Goal: Navigation & Orientation: Understand site structure

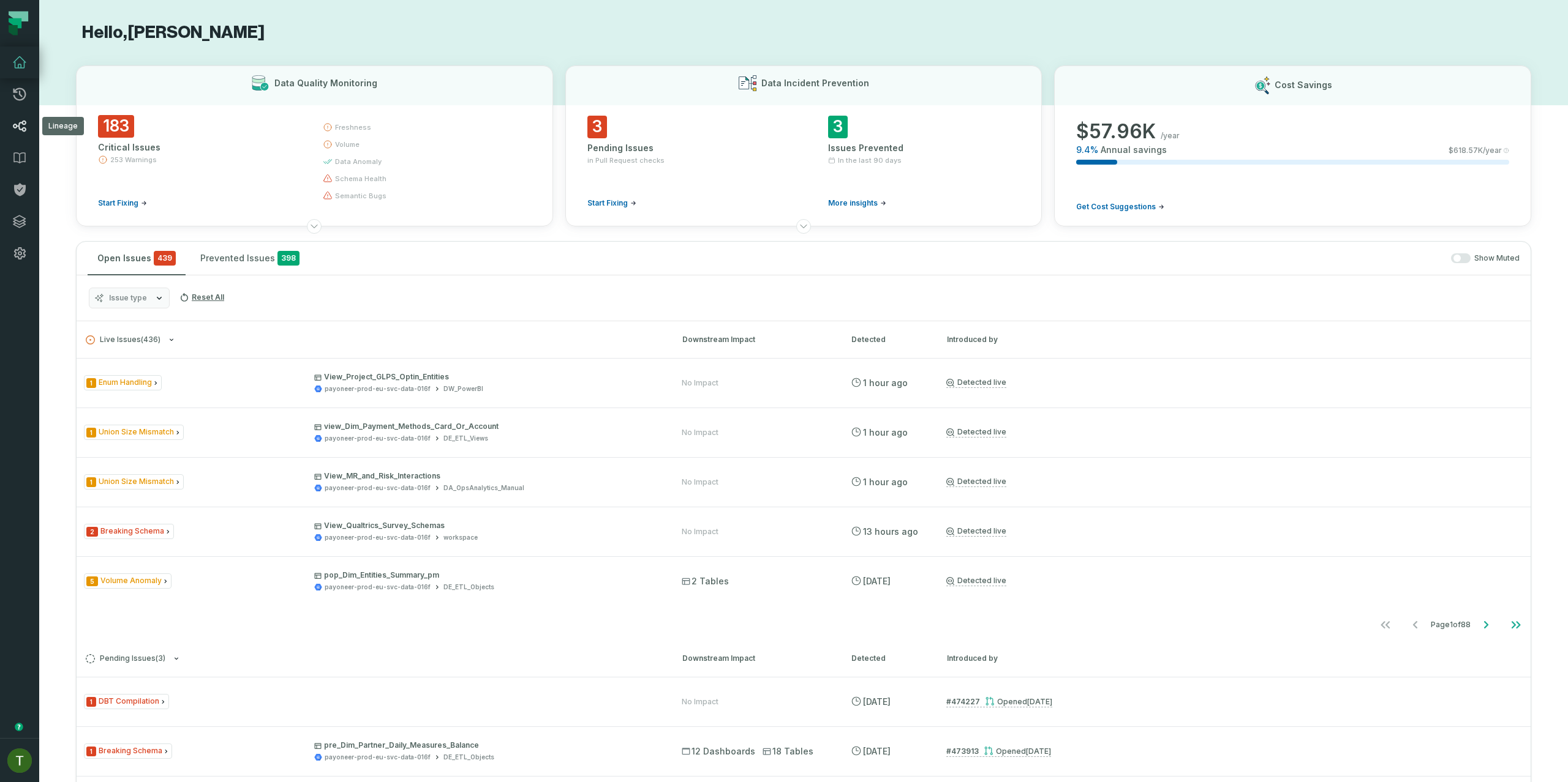
click at [21, 123] on icon at bounding box center [19, 126] width 14 height 14
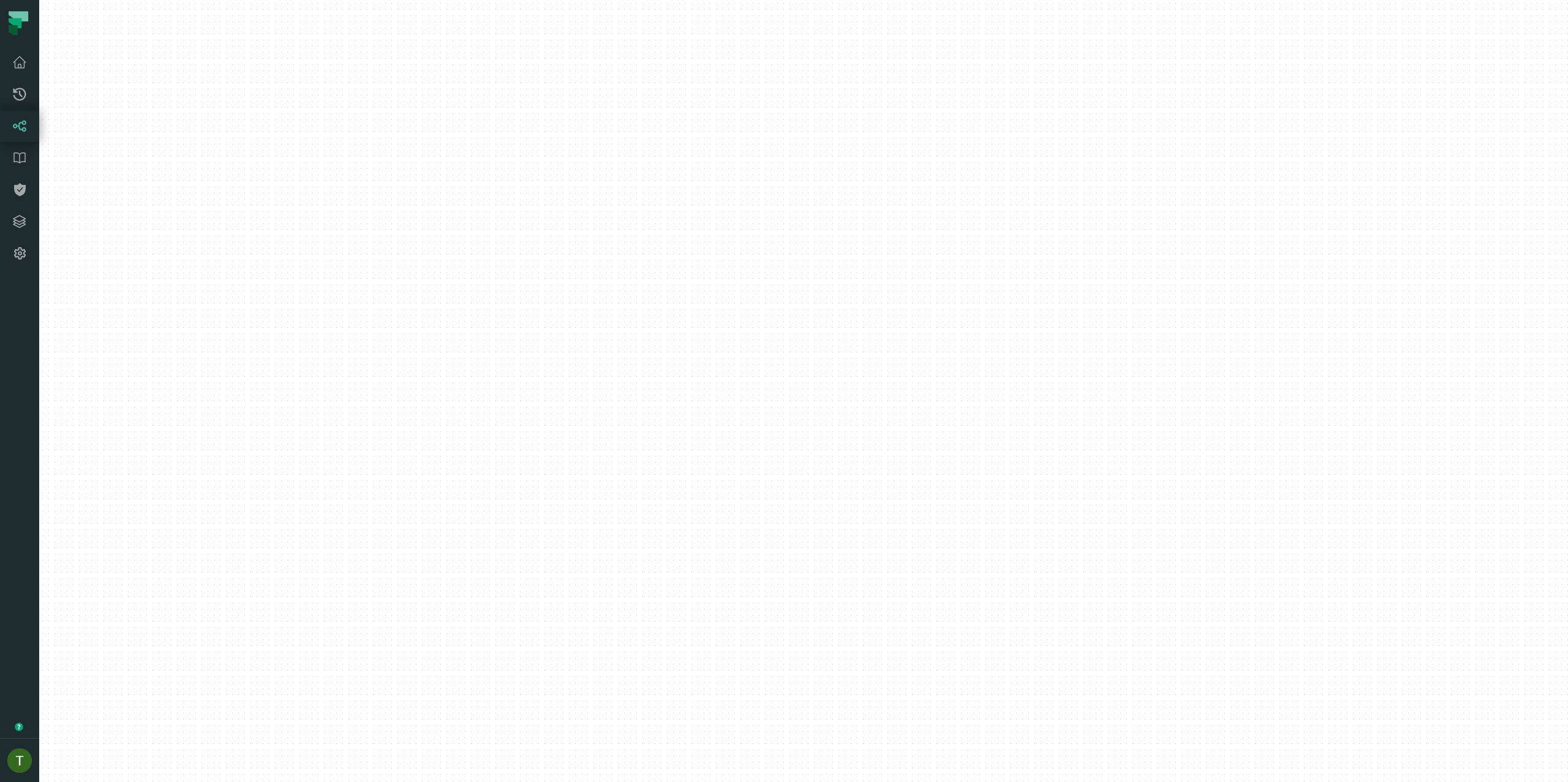
click at [22, 131] on icon at bounding box center [19, 127] width 14 height 12
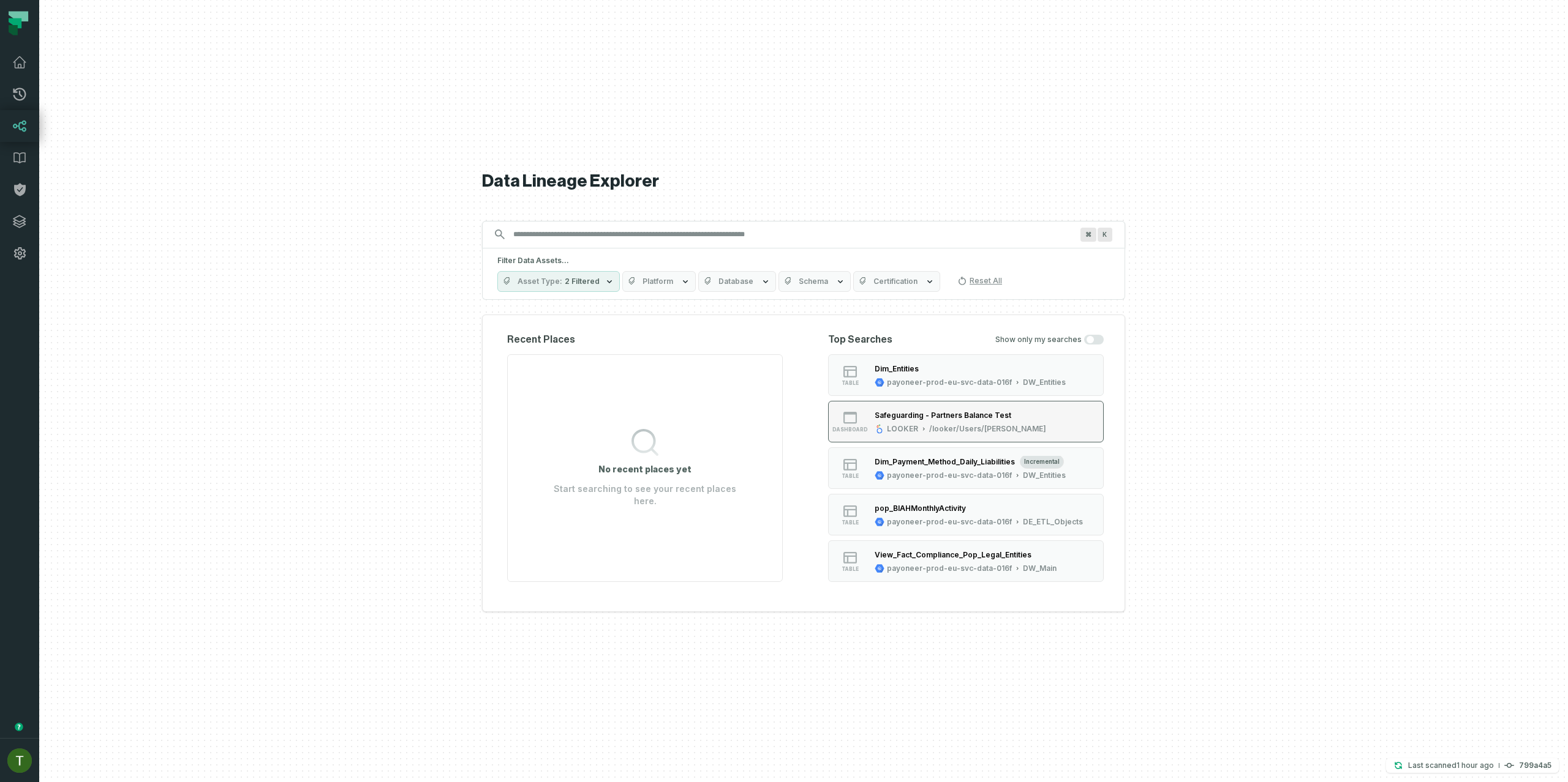
drag, startPoint x: 897, startPoint y: 379, endPoint x: 890, endPoint y: 418, distance: 39.6
click at [893, 407] on ul "table Dim_Entities payoneer-prod-eu-svc-data-016f DW_Entities dashboard Safegua…" at bounding box center [966, 468] width 276 height 228
click at [27, 71] on link "Dashboard" at bounding box center [19, 62] width 39 height 32
